Goal: Information Seeking & Learning: Learn about a topic

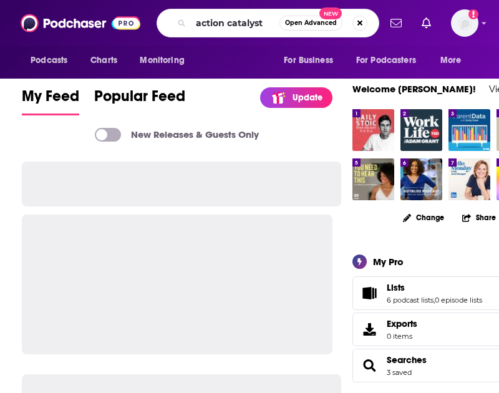
type input "action catalyst"
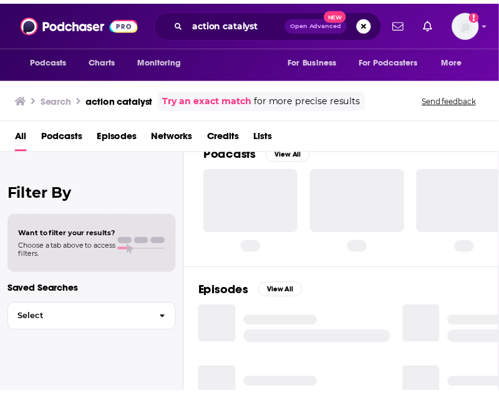
scroll to position [21, 0]
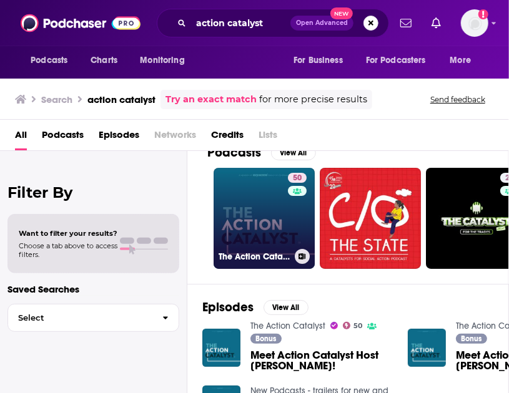
click at [258, 209] on link "50 The Action Catalyst" at bounding box center [263, 218] width 101 height 101
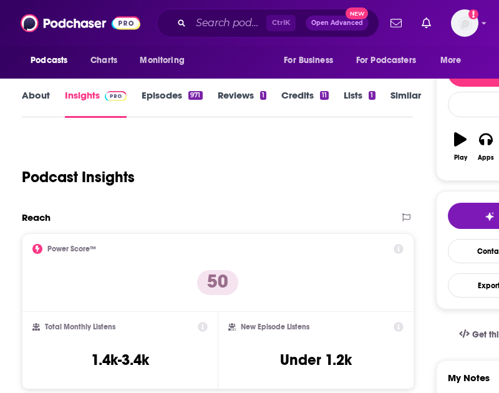
scroll to position [207, 0]
